Goal: Information Seeking & Learning: Learn about a topic

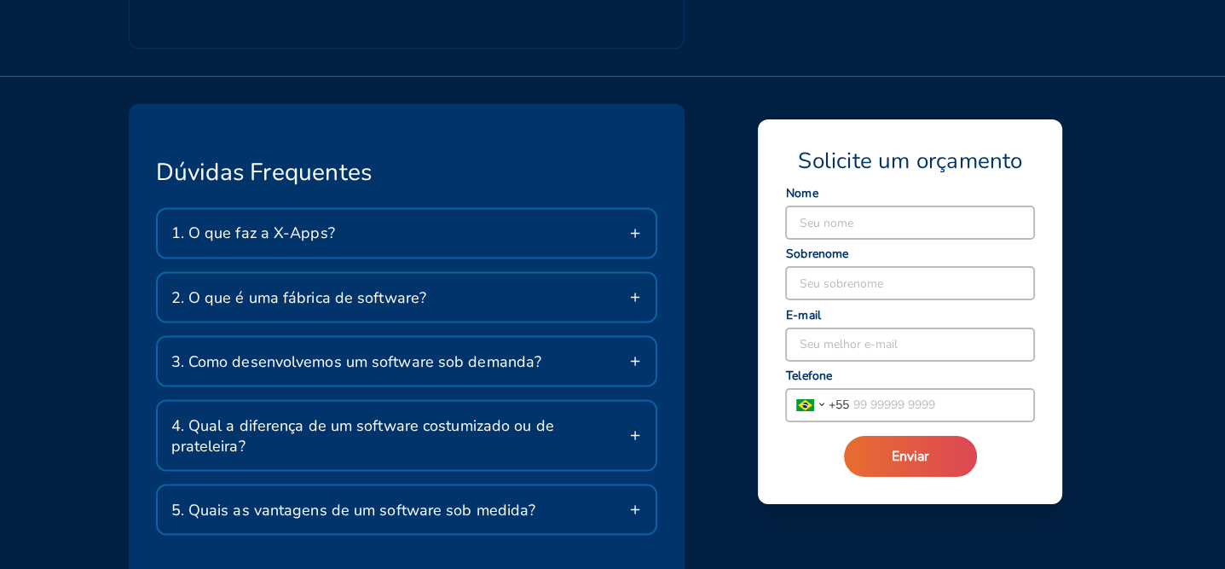
scroll to position [2814, 0]
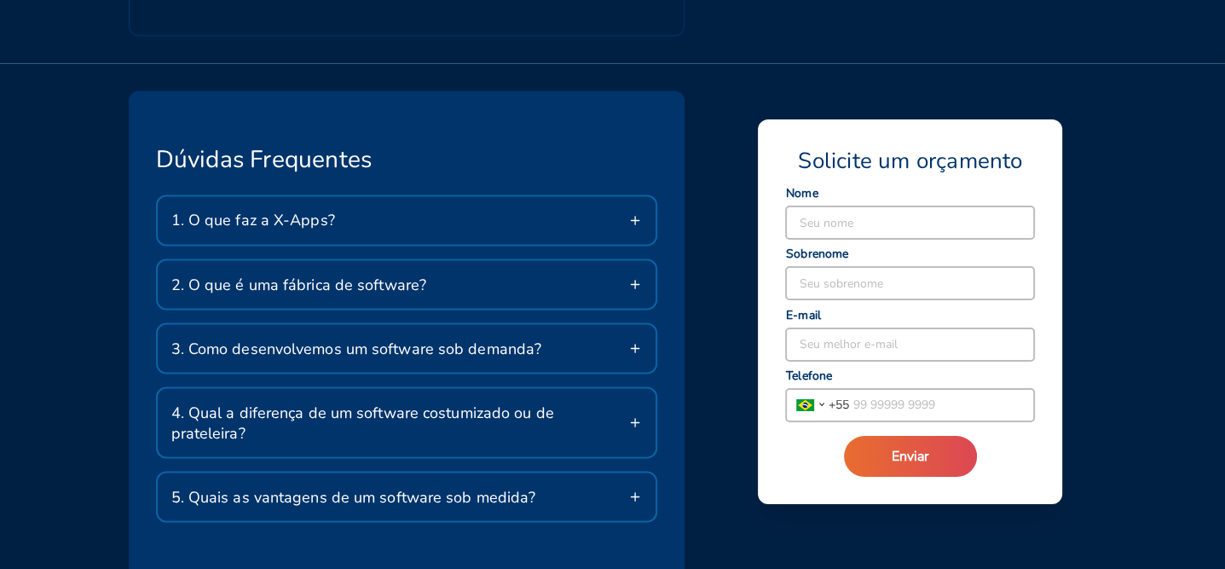
click at [635, 344] on line at bounding box center [635, 348] width 0 height 8
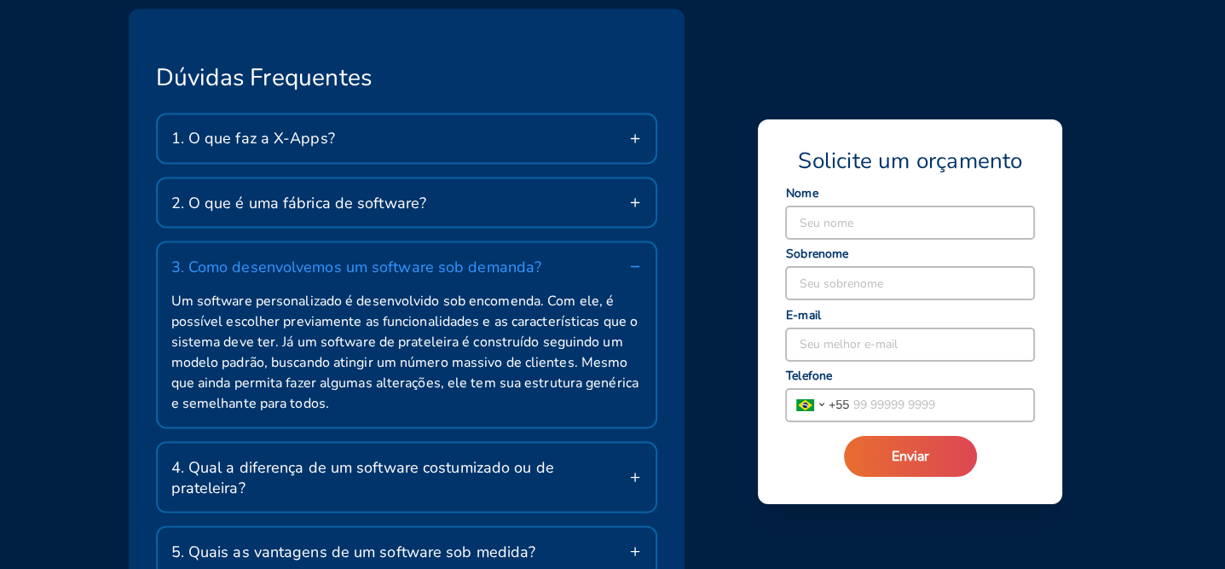
scroll to position [2984, 0]
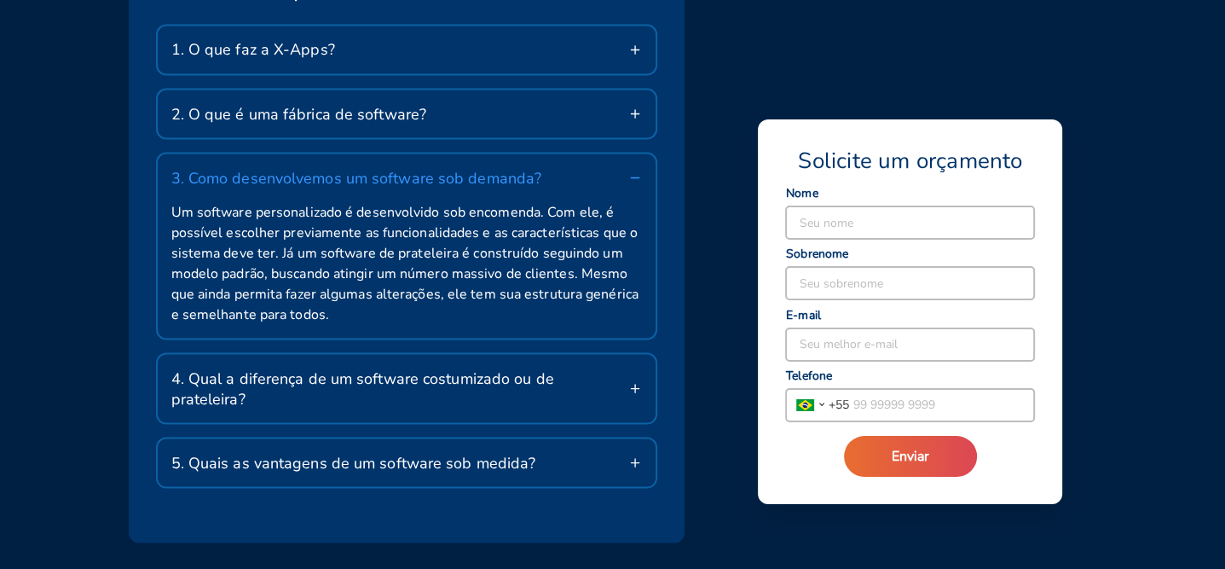
click at [632, 381] on icon at bounding box center [635, 388] width 14 height 14
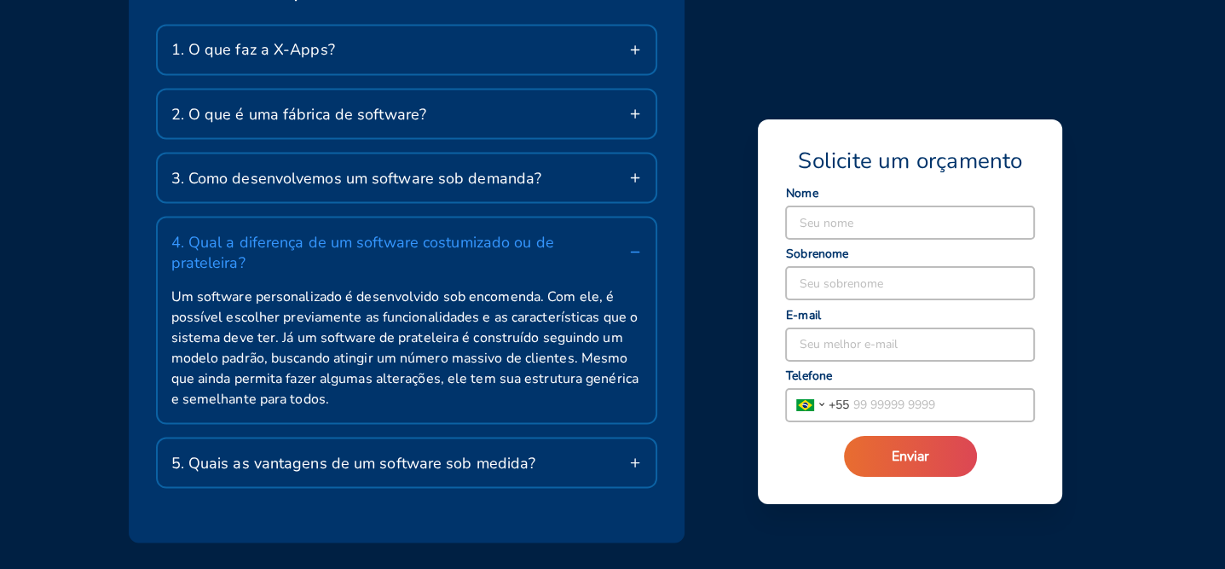
click at [634, 171] on icon at bounding box center [635, 178] width 14 height 14
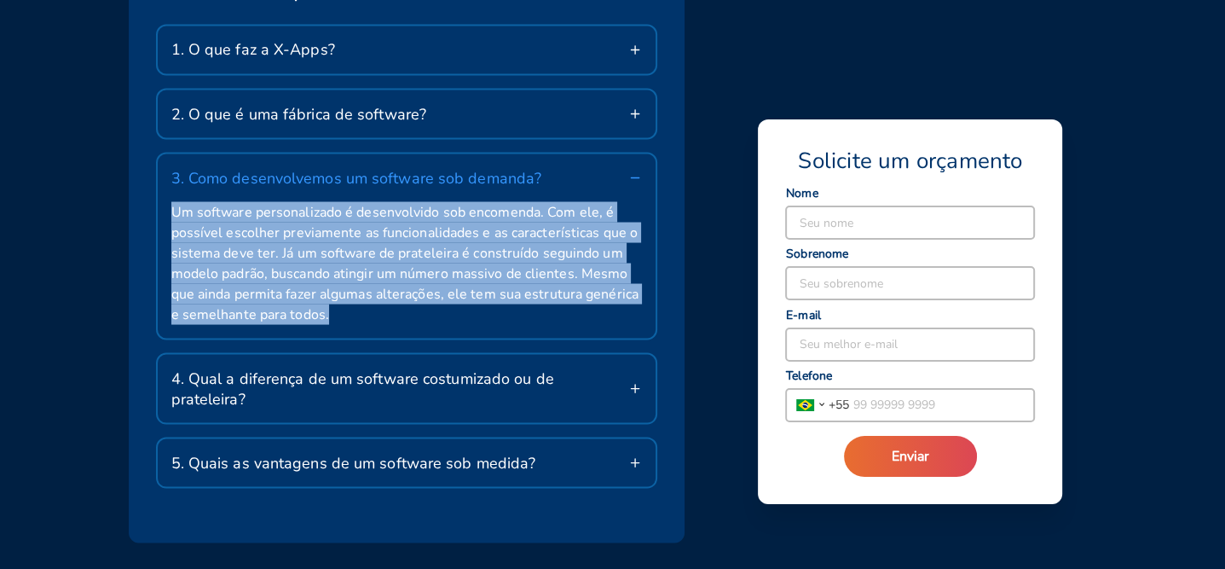
drag, startPoint x: 171, startPoint y: 143, endPoint x: 396, endPoint y: 252, distance: 250.9
click at [396, 252] on span "Um software personalizado é desenvolvido sob encomenda. Com ele, é possível esc…" at bounding box center [407, 262] width 472 height 123
click at [389, 252] on span "Um software personalizado é desenvolvido sob encomenda. Com ele, é possível esc…" at bounding box center [407, 262] width 472 height 123
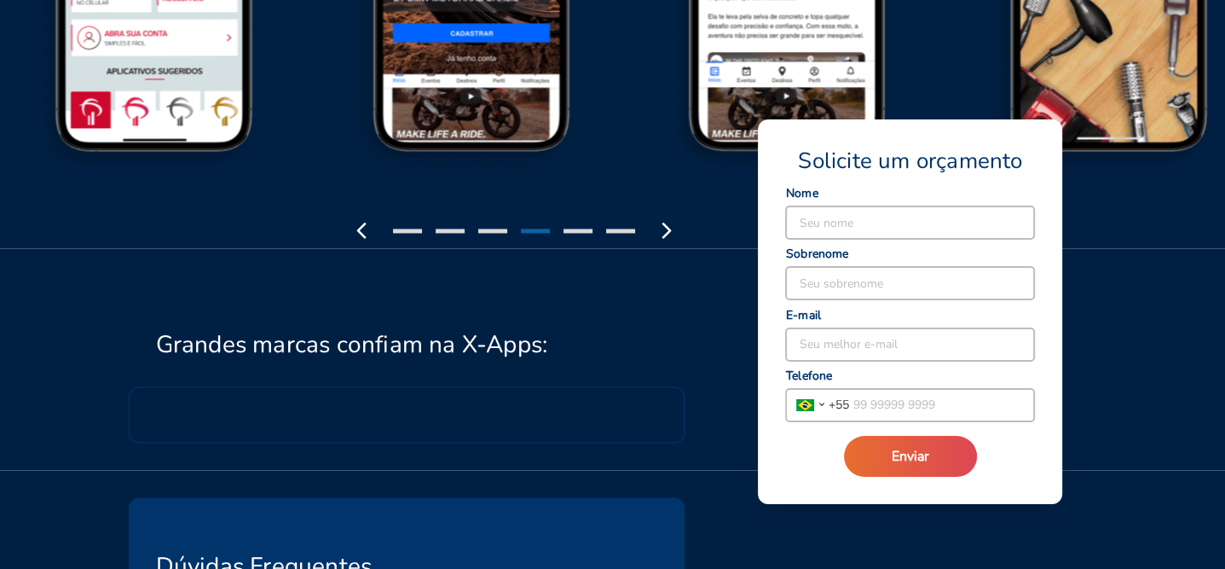
scroll to position [2331, 0]
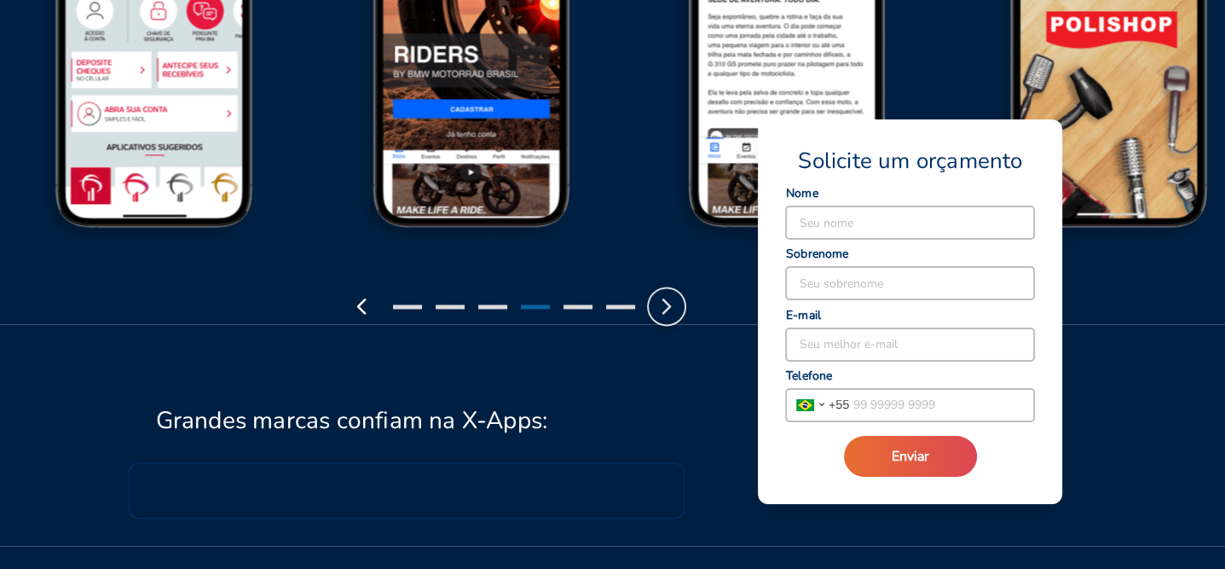
click at [666, 292] on icon "button" at bounding box center [666, 305] width 27 height 27
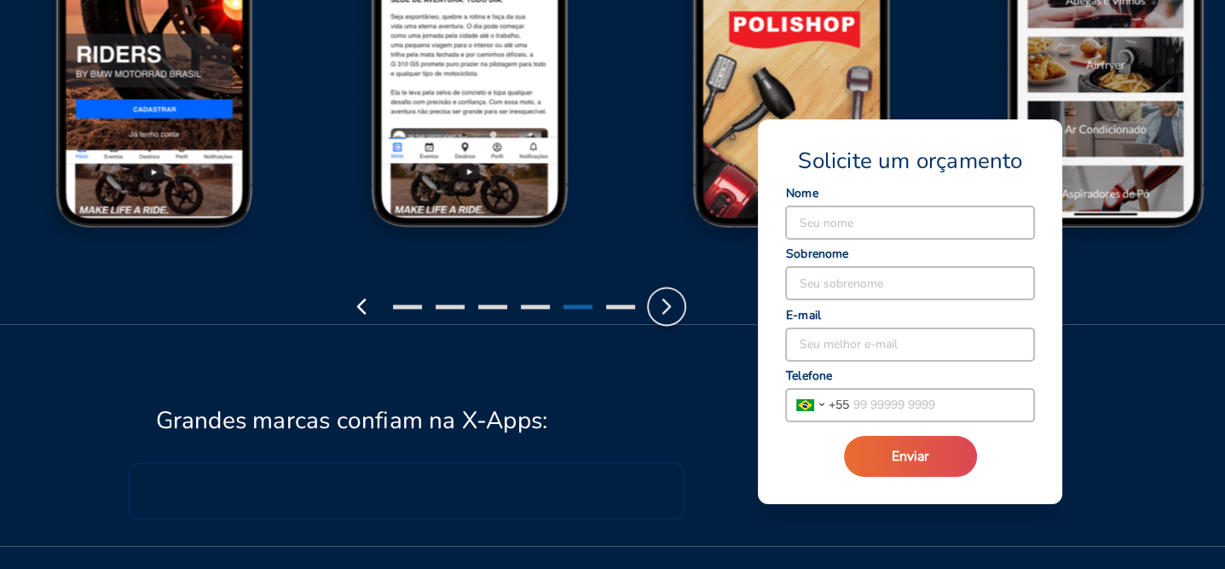
click at [666, 292] on icon "button" at bounding box center [666, 305] width 27 height 27
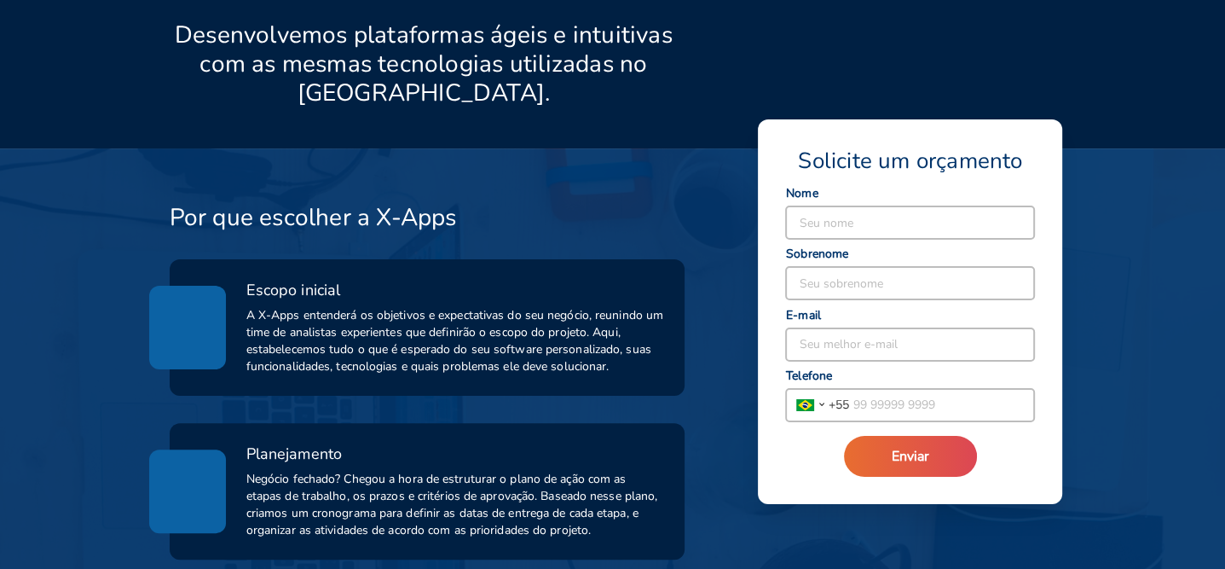
scroll to position [0, 0]
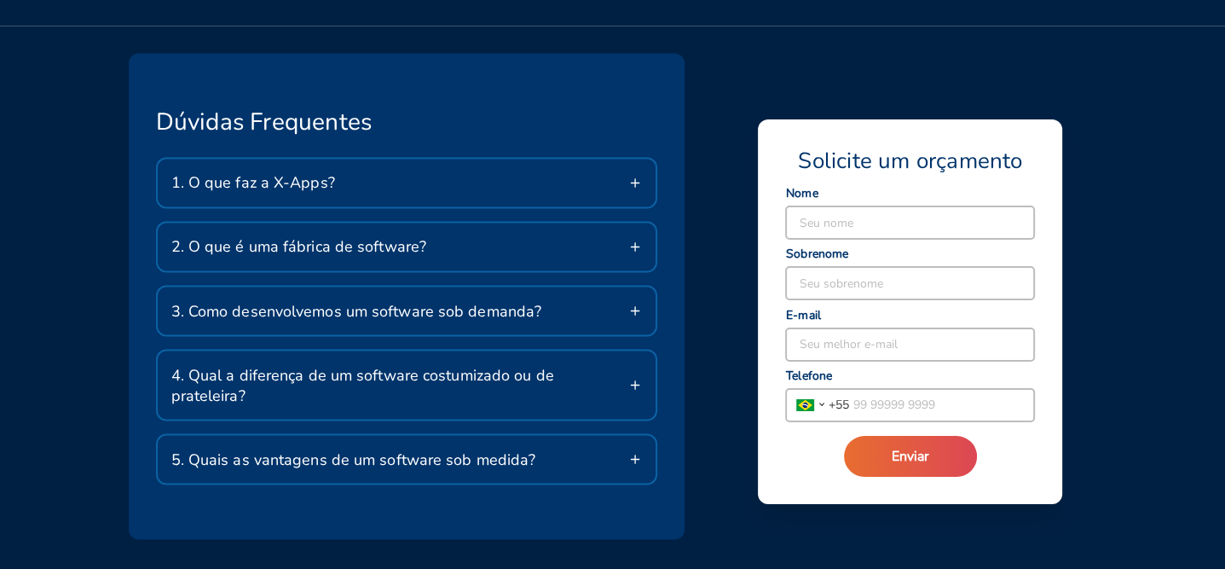
scroll to position [2451, 0]
